Goal: Task Accomplishment & Management: Manage account settings

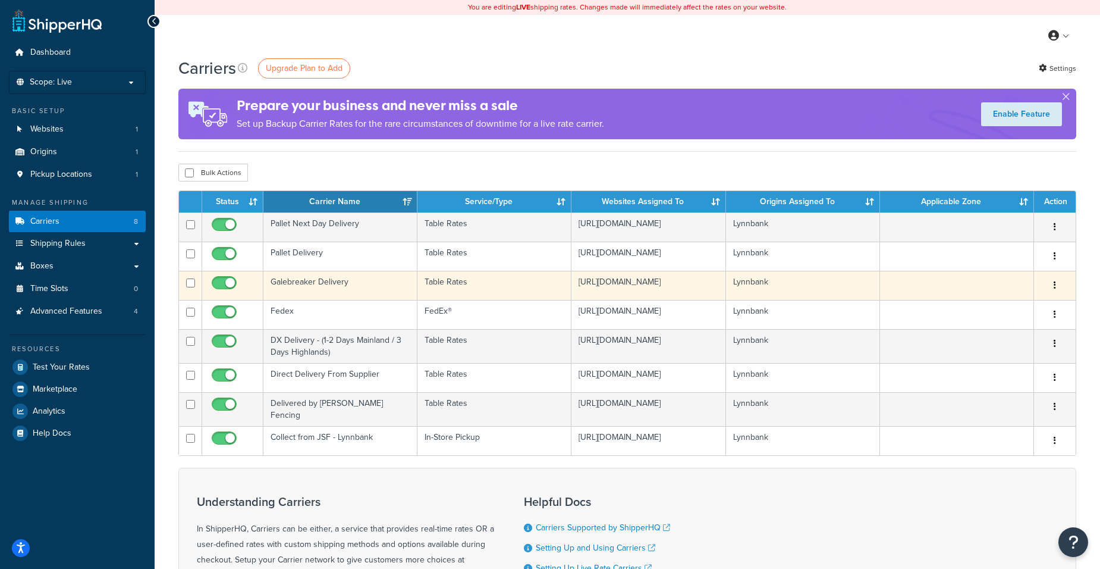
click at [1054, 285] on icon "button" at bounding box center [1055, 285] width 2 height 8
click at [991, 310] on link "Edit" at bounding box center [1007, 310] width 94 height 24
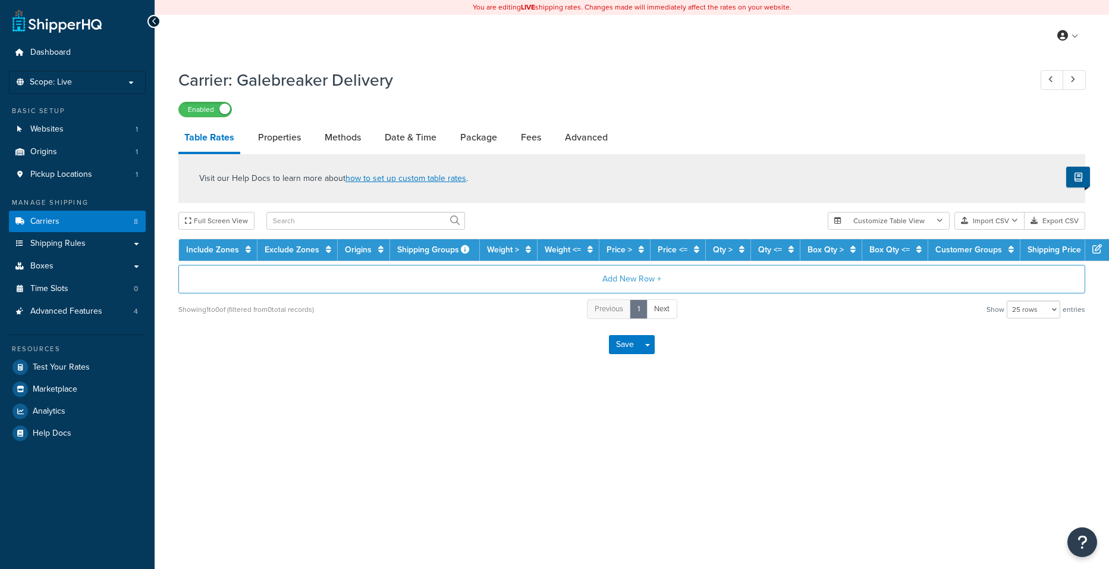
select select "25"
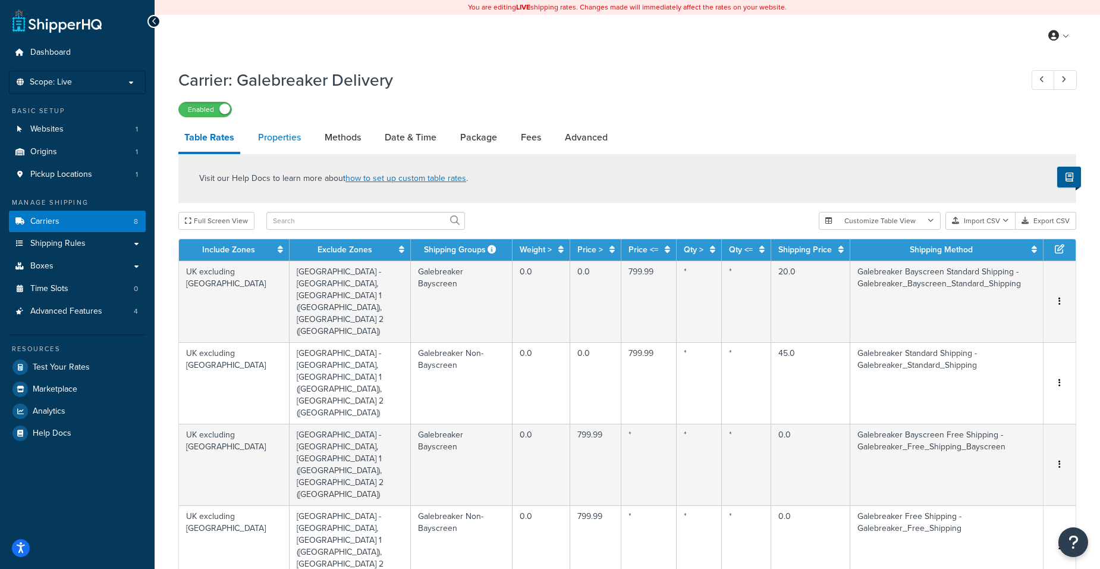
click at [278, 138] on link "Properties" at bounding box center [279, 137] width 55 height 29
select select "HIGHEST"
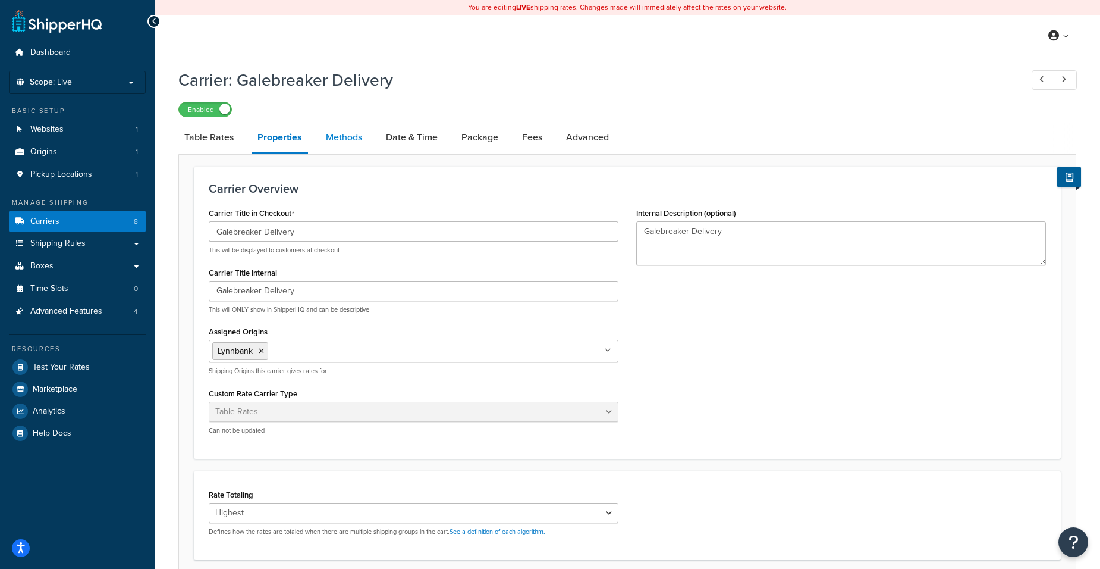
click at [340, 141] on link "Methods" at bounding box center [344, 137] width 48 height 29
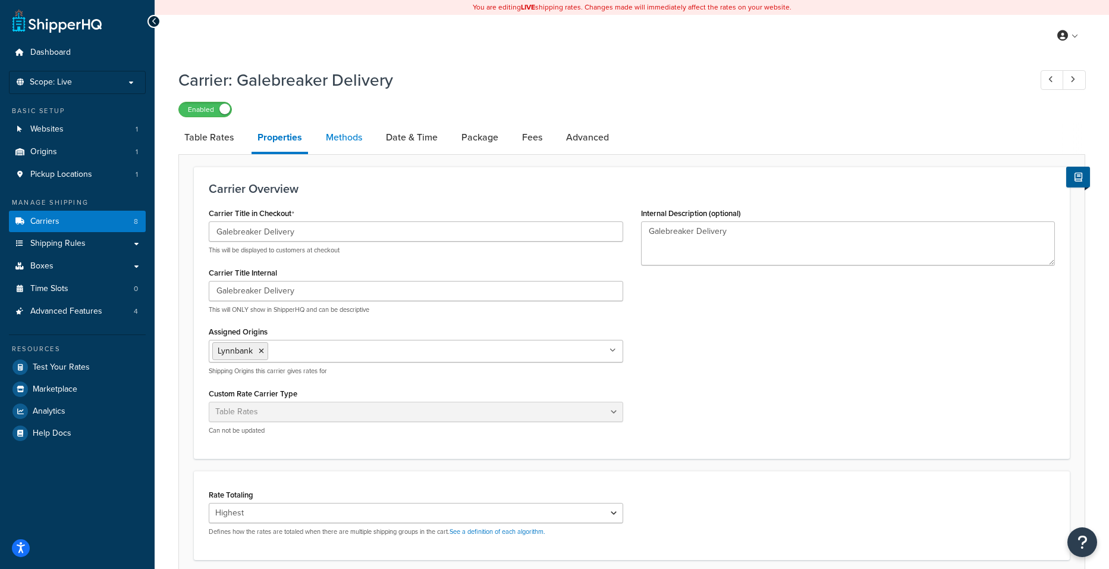
select select "25"
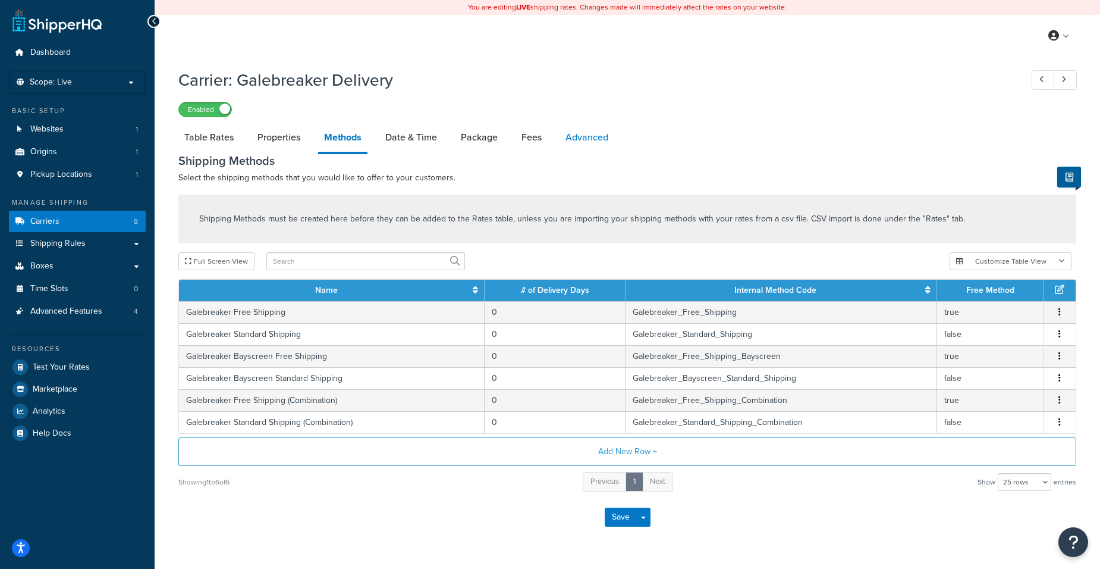
click at [582, 136] on link "Advanced" at bounding box center [587, 137] width 55 height 29
select select "false"
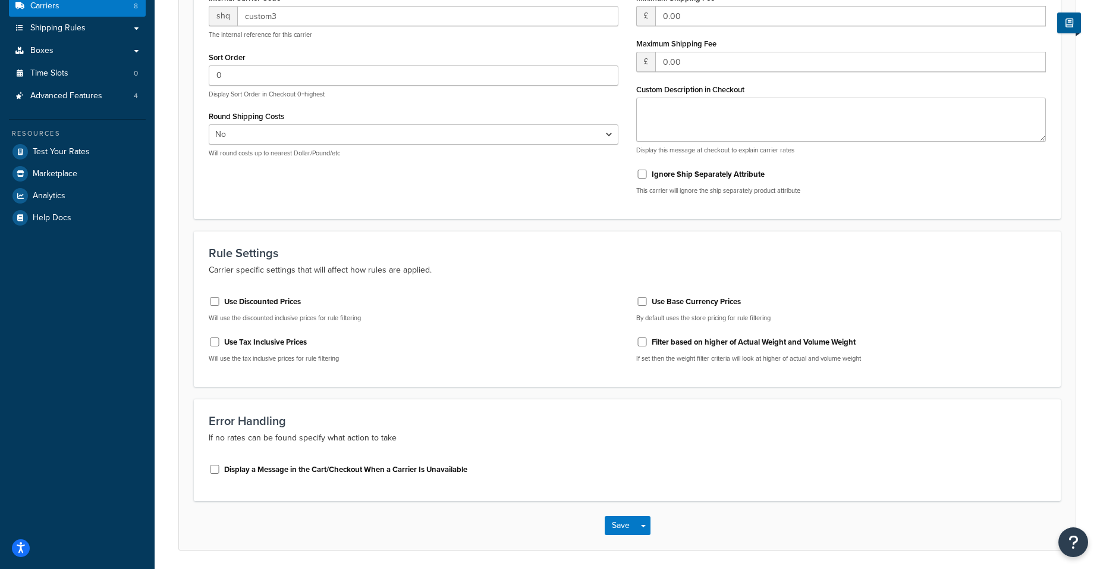
scroll to position [258, 0]
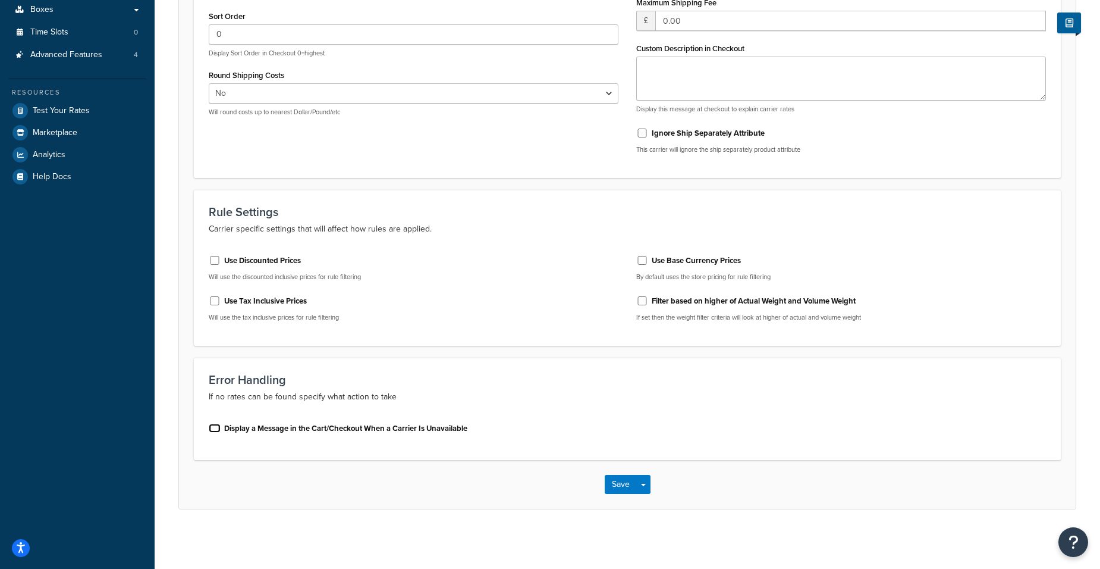
click at [213, 426] on input "Display a Message in the Cart/Checkout When a Carrier Is Unavailable" at bounding box center [215, 427] width 12 height 9
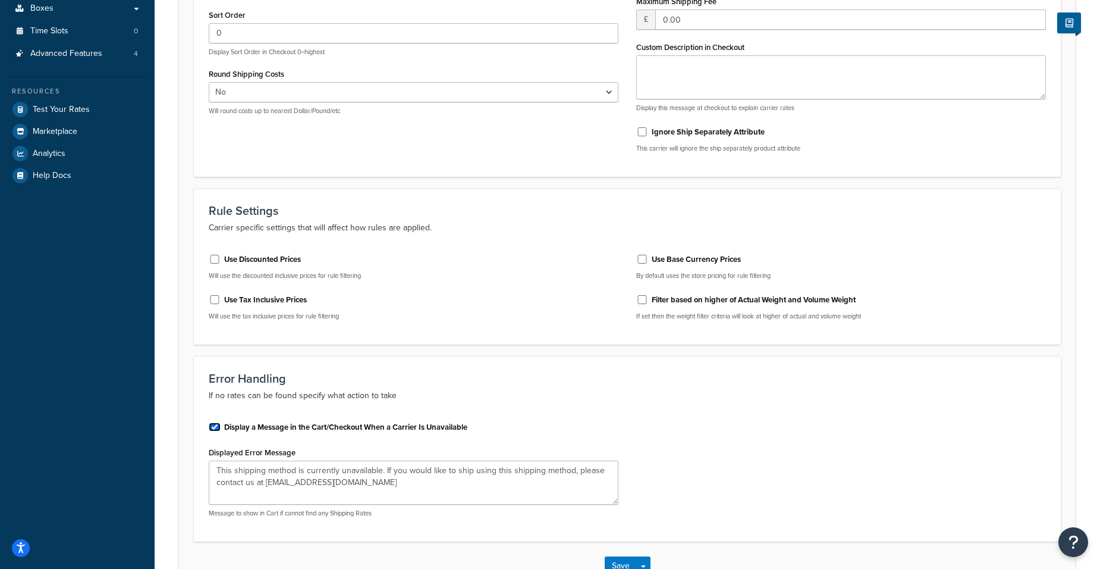
click at [216, 426] on input "Display a Message in the Cart/Checkout When a Carrier Is Unavailable" at bounding box center [215, 426] width 12 height 9
checkbox input "false"
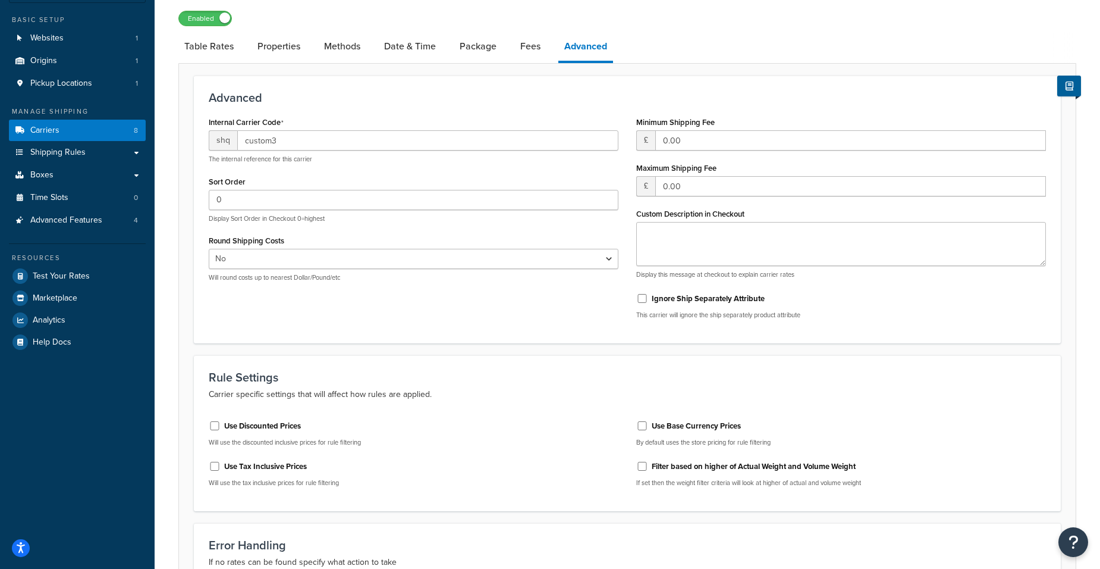
scroll to position [0, 0]
